Goal: Communication & Community: Ask a question

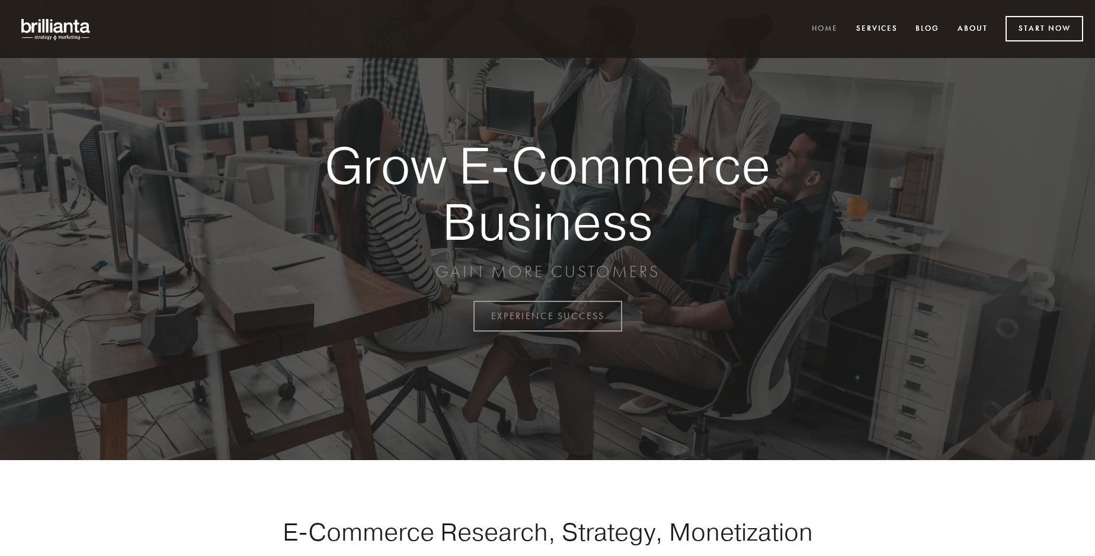
scroll to position [3106, 0]
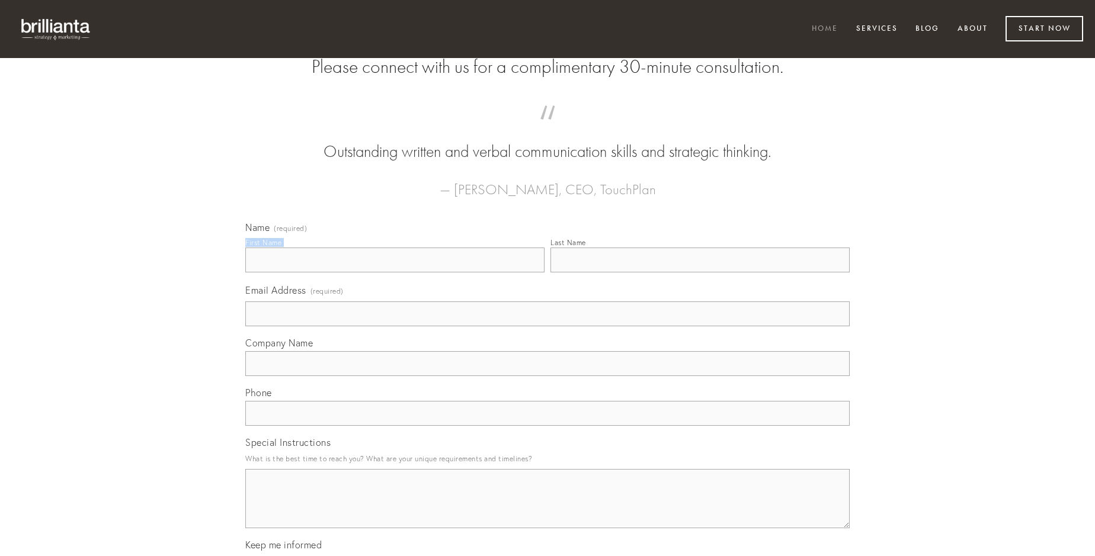
type input "[PERSON_NAME]"
click at [700, 273] on input "Last Name" at bounding box center [699, 260] width 299 height 25
type input "[PERSON_NAME]"
click at [547, 326] on input "Email Address (required)" at bounding box center [547, 314] width 604 height 25
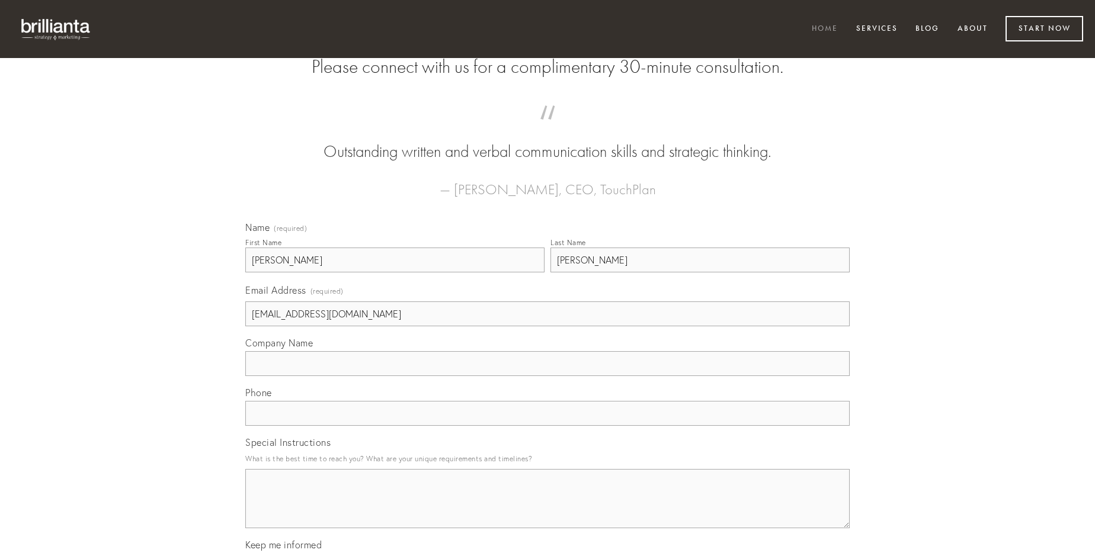
type input "[EMAIL_ADDRESS][DOMAIN_NAME]"
click at [547, 376] on input "Company Name" at bounding box center [547, 363] width 604 height 25
type input "error"
click at [547, 426] on input "text" at bounding box center [547, 413] width 604 height 25
click at [547, 510] on textarea "Special Instructions" at bounding box center [547, 498] width 604 height 59
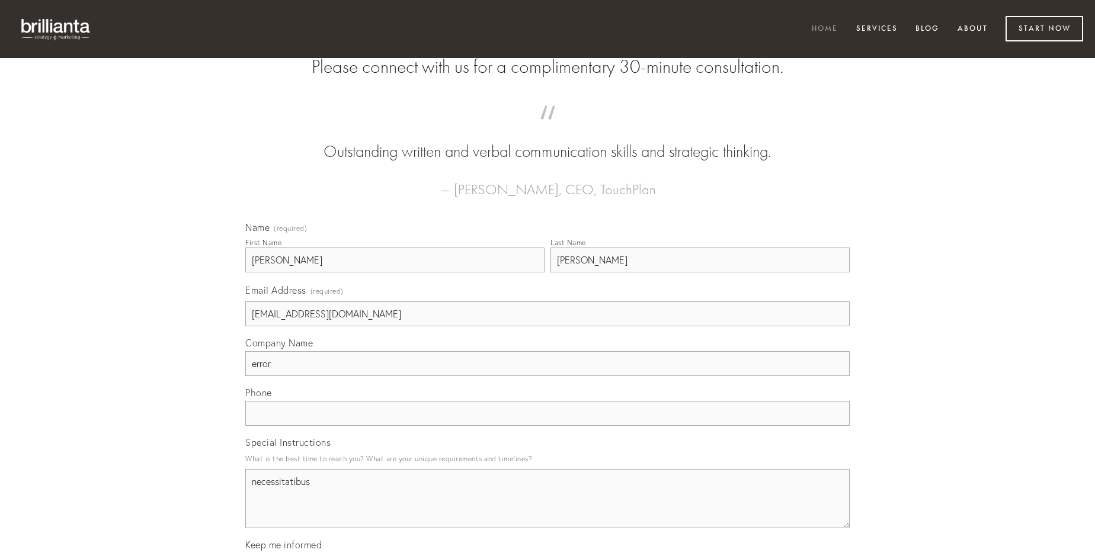
type textarea "necessitatibus"
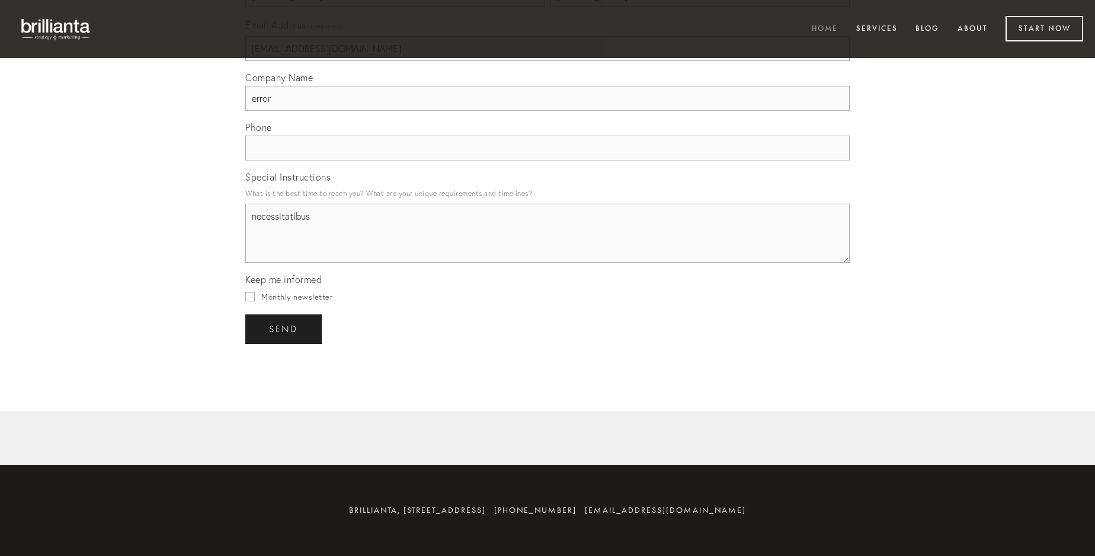
click at [284, 329] on span "send" at bounding box center [283, 329] width 29 height 11
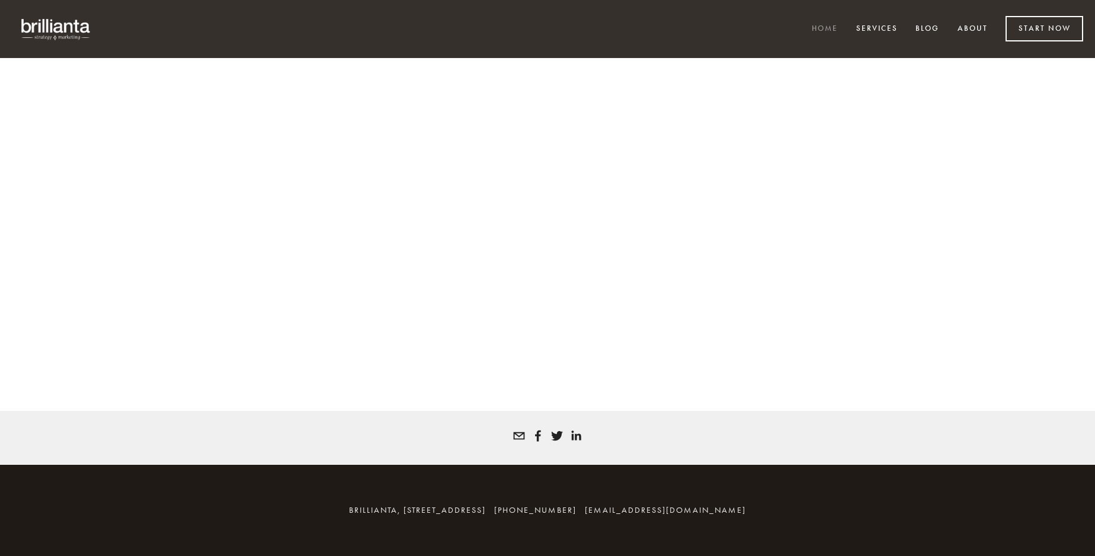
scroll to position [3090, 0]
